Goal: Navigation & Orientation: Understand site structure

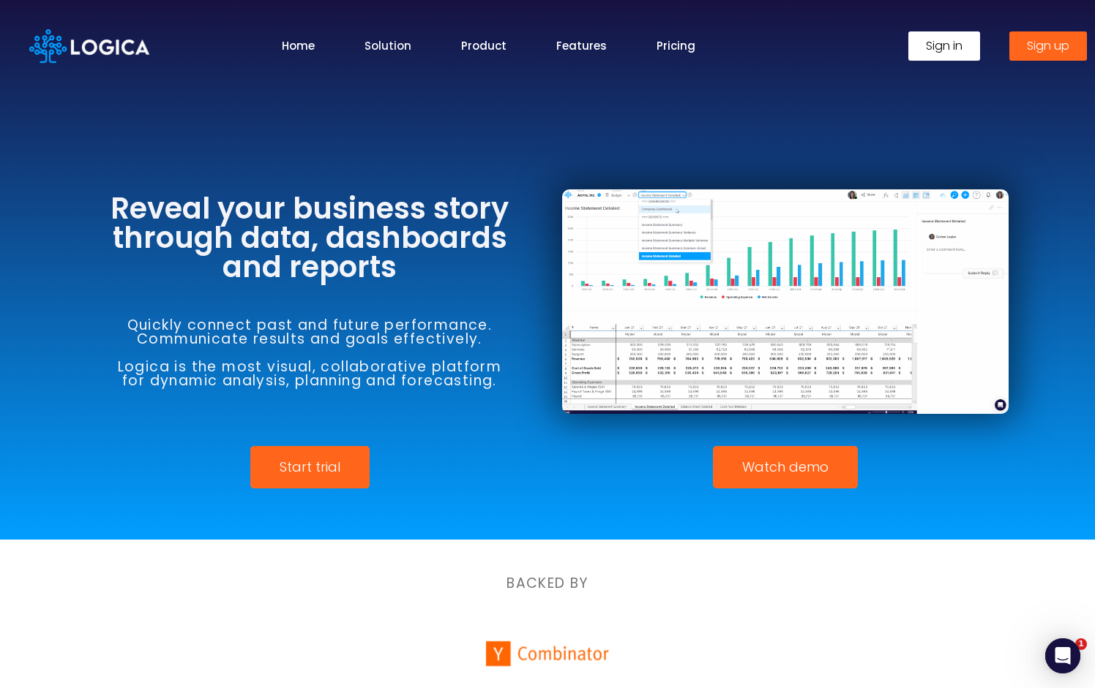
click at [380, 53] on link "Solution" at bounding box center [387, 45] width 47 height 17
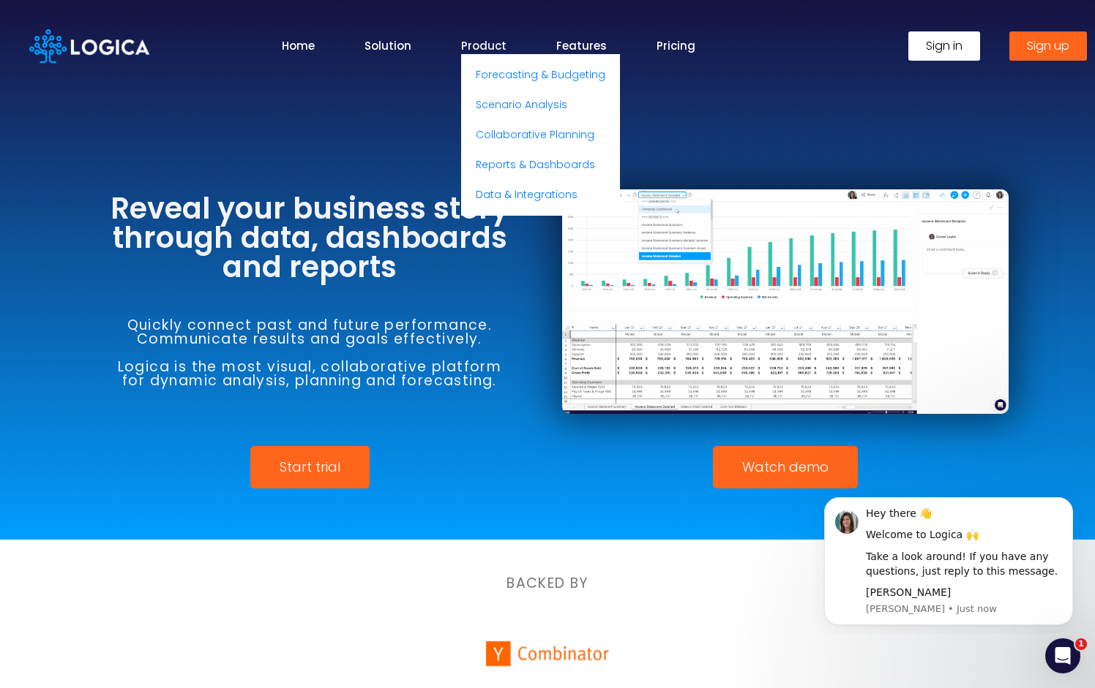
click at [497, 49] on link "Product" at bounding box center [483, 45] width 45 height 17
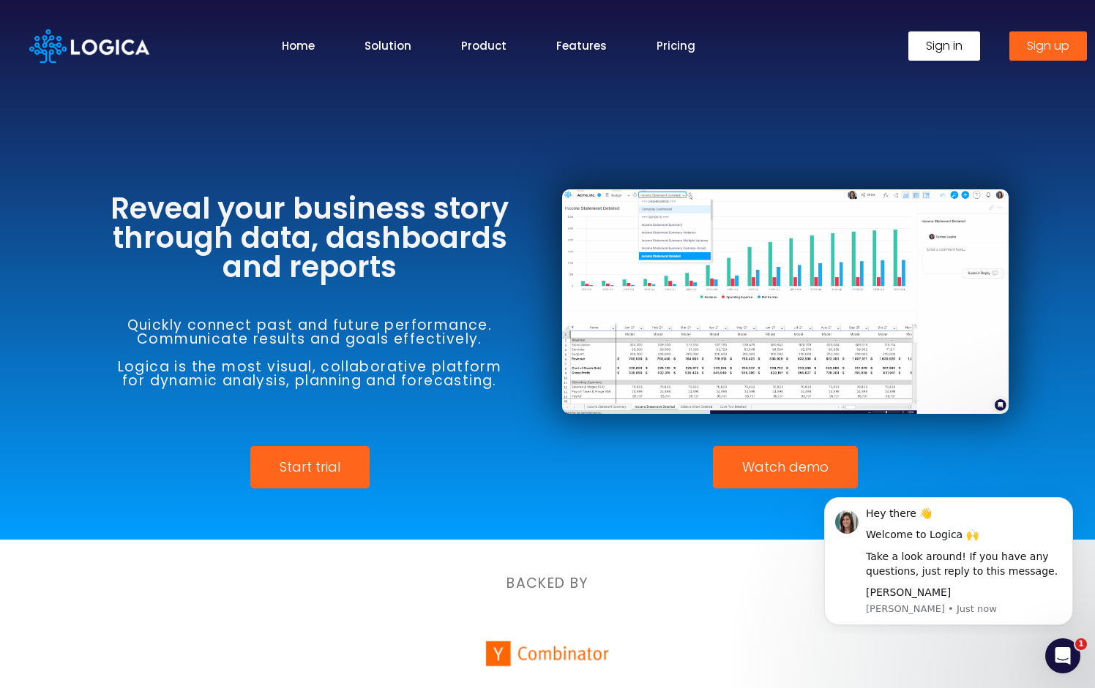
click at [674, 53] on link "Pricing" at bounding box center [675, 45] width 39 height 17
click at [582, 94] on div at bounding box center [547, 270] width 1095 height 540
click at [364, 630] on div at bounding box center [380, 654] width 167 height 69
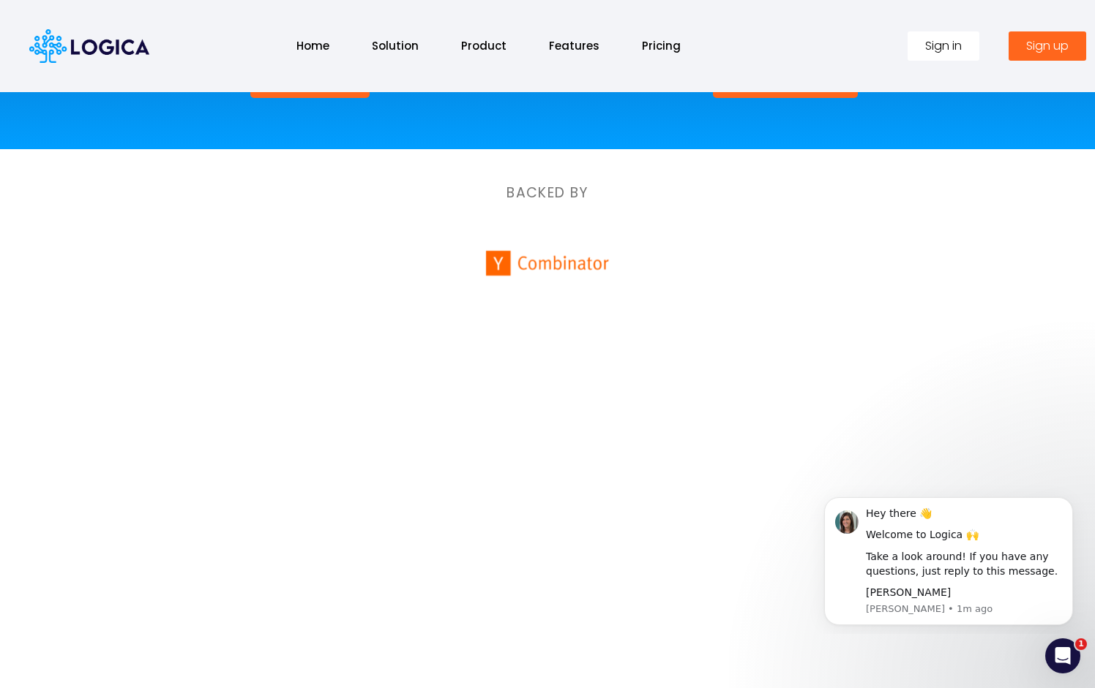
scroll to position [5, 0]
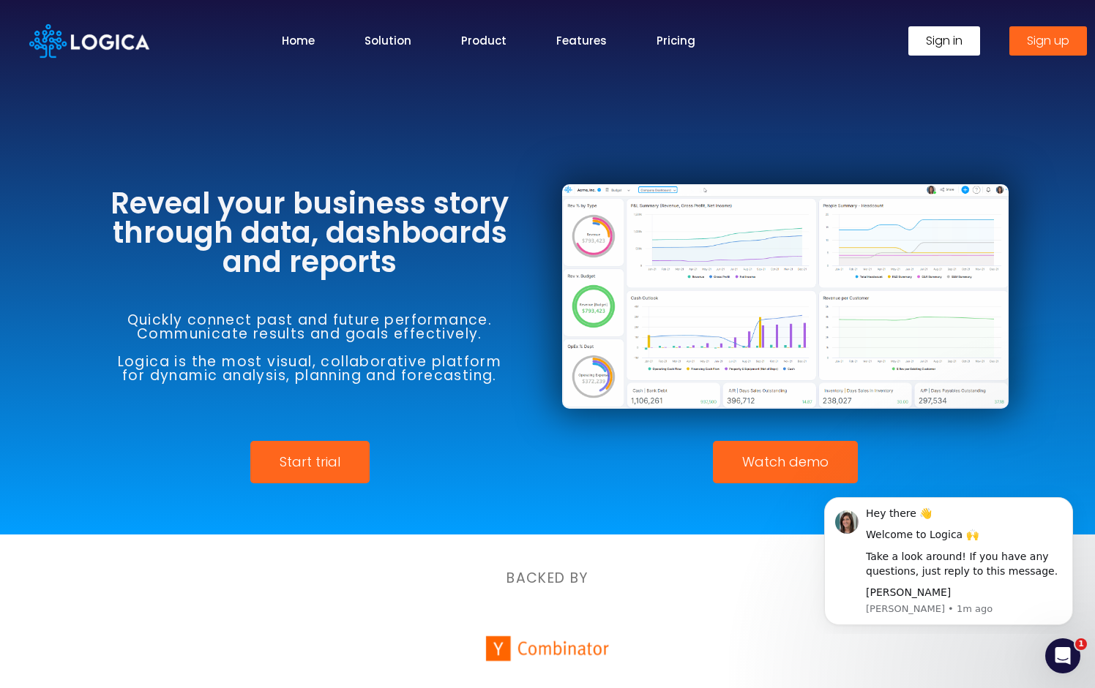
click at [396, 596] on div "BACKED BY" at bounding box center [547, 571] width 834 height 72
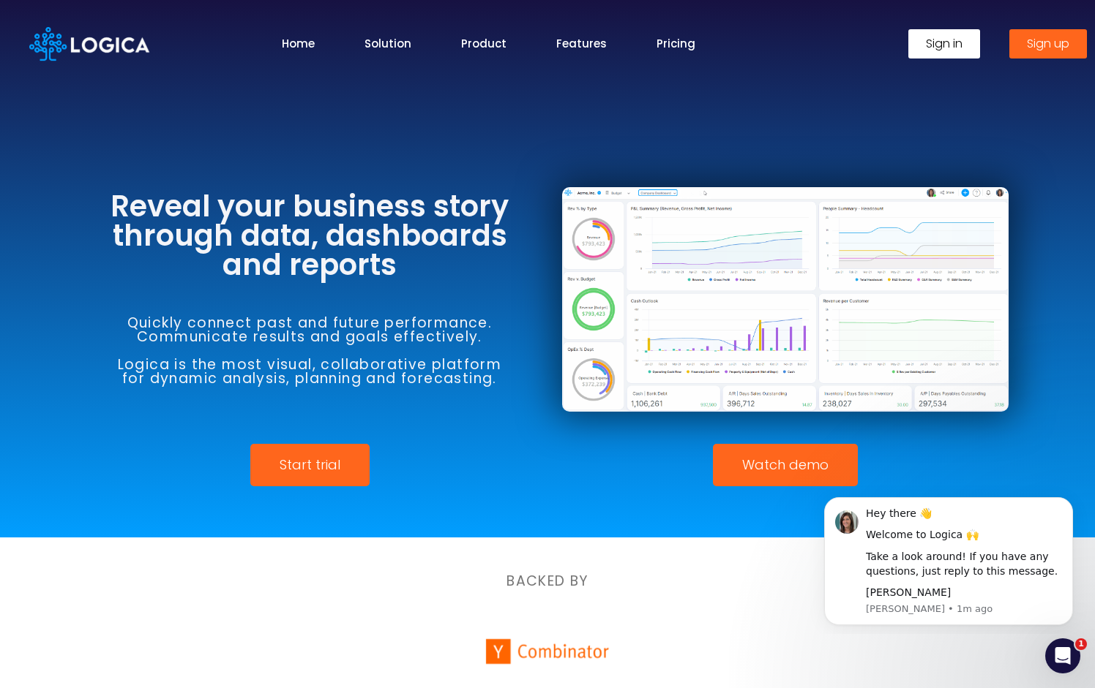
scroll to position [0, 0]
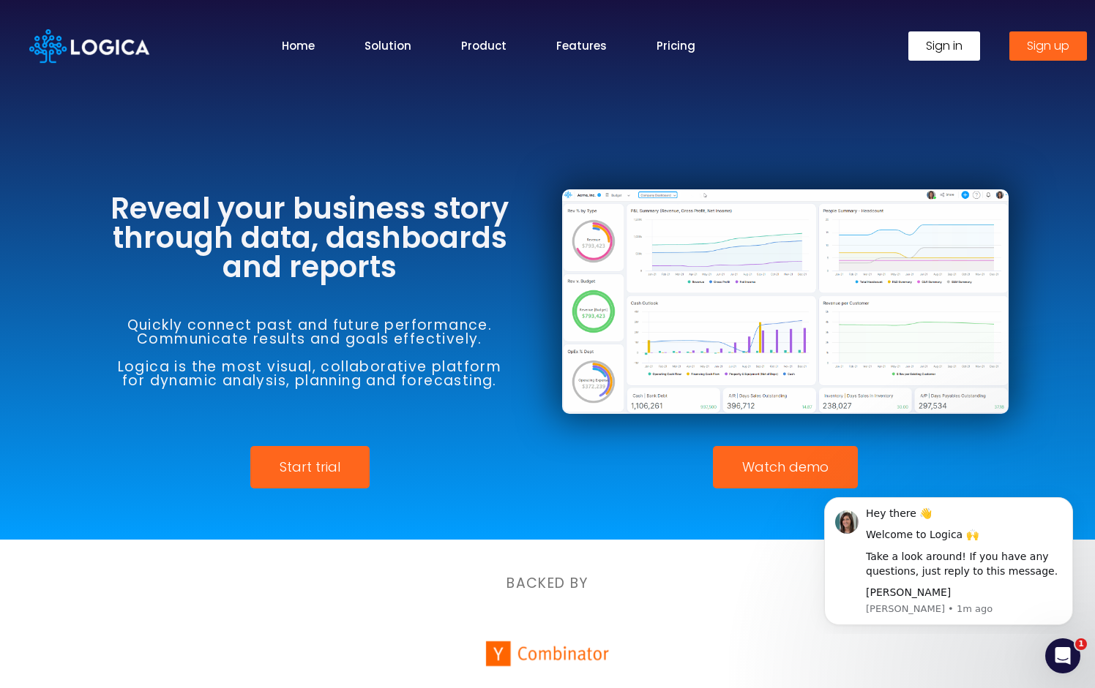
click at [108, 49] on img at bounding box center [88, 46] width 119 height 34
click at [384, 135] on div at bounding box center [547, 270] width 1095 height 540
click at [590, 43] on link "Features" at bounding box center [581, 45] width 50 height 17
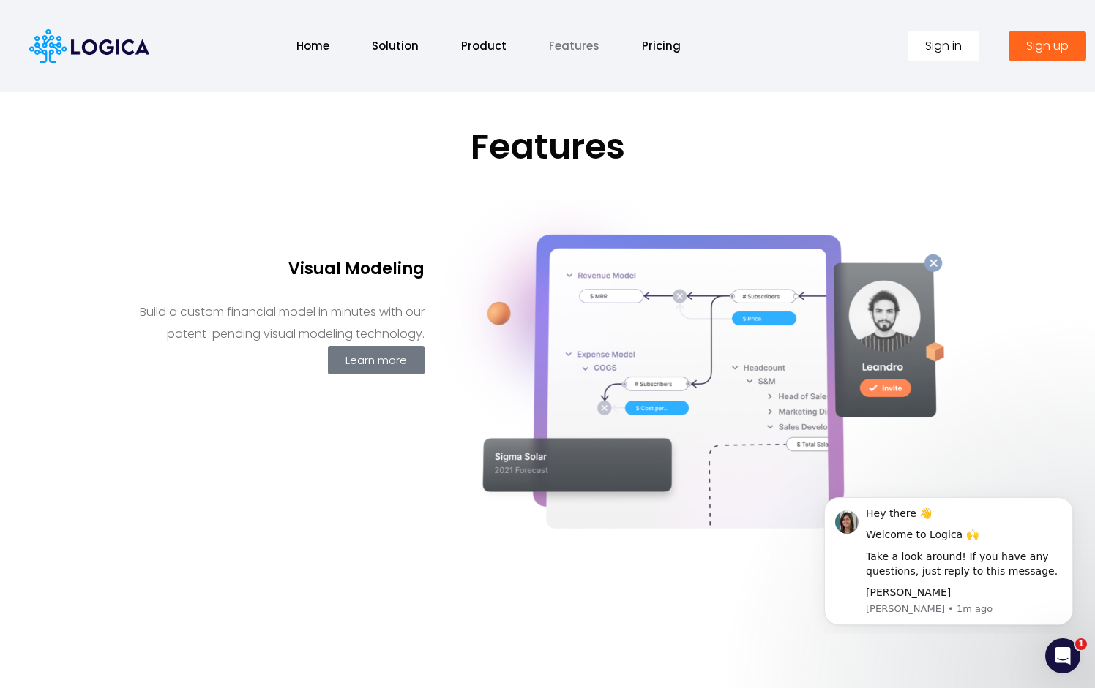
scroll to position [611, 0]
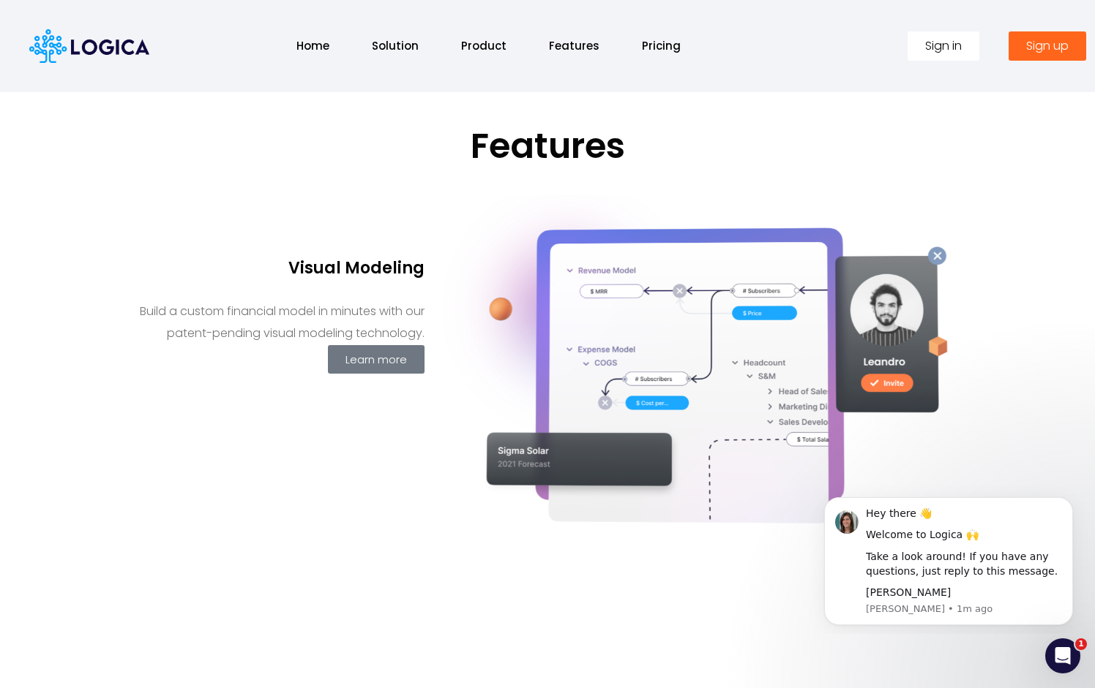
click at [293, 203] on div at bounding box center [281, 223] width 287 height 89
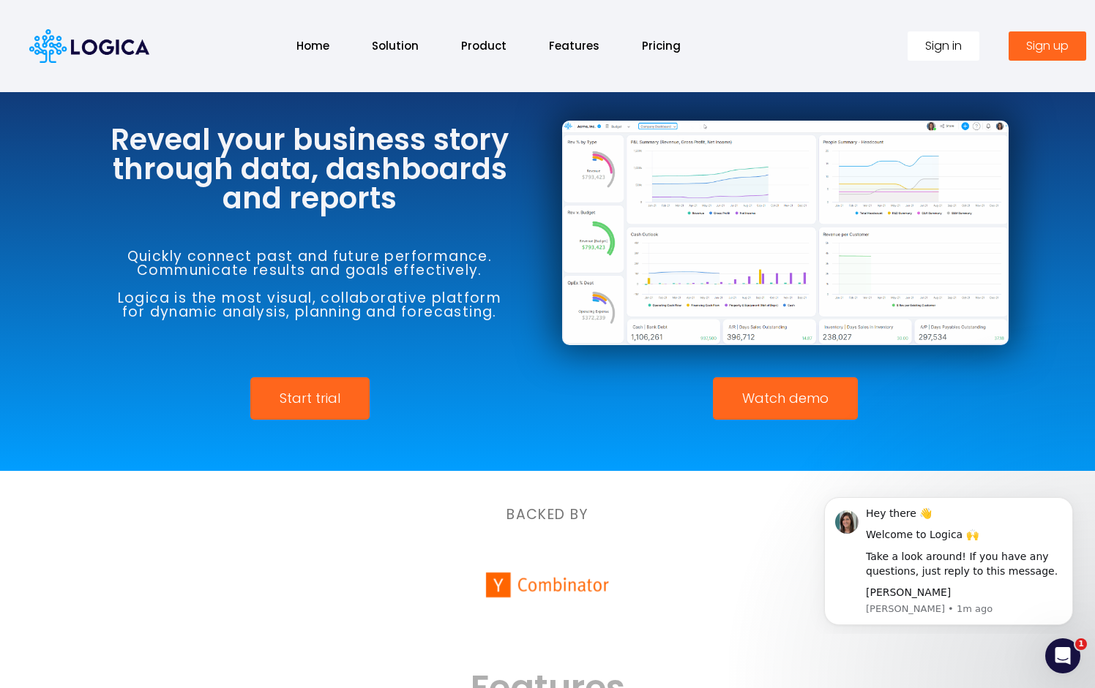
scroll to position [0, 0]
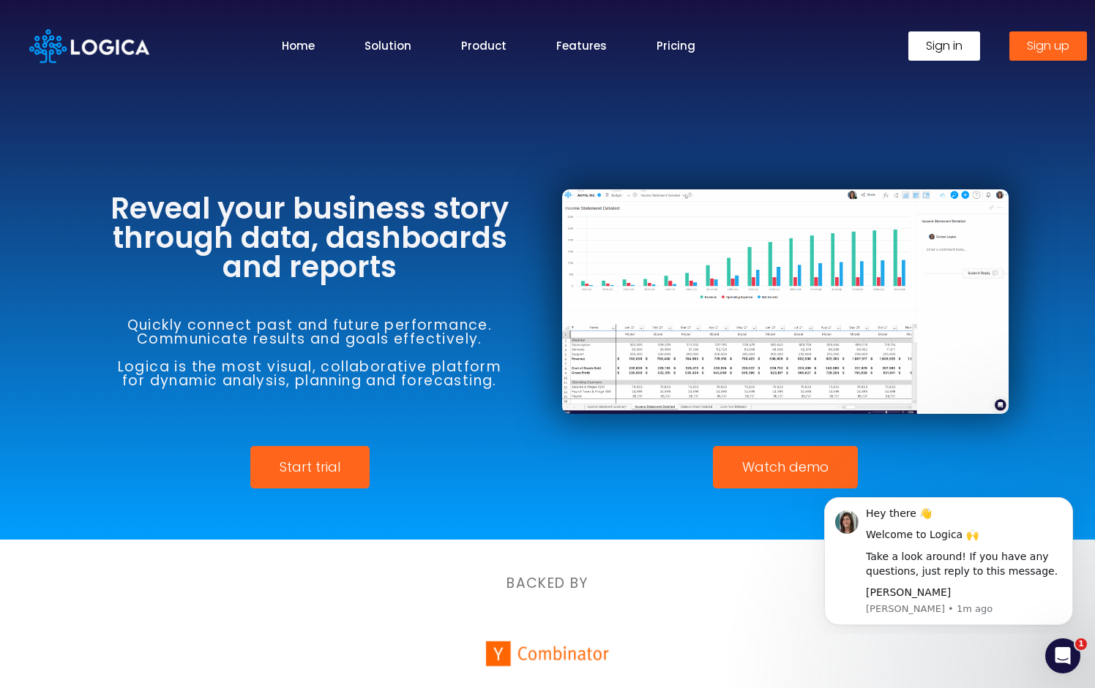
click at [141, 48] on img at bounding box center [88, 46] width 119 height 34
